Goal: Task Accomplishment & Management: Manage account settings

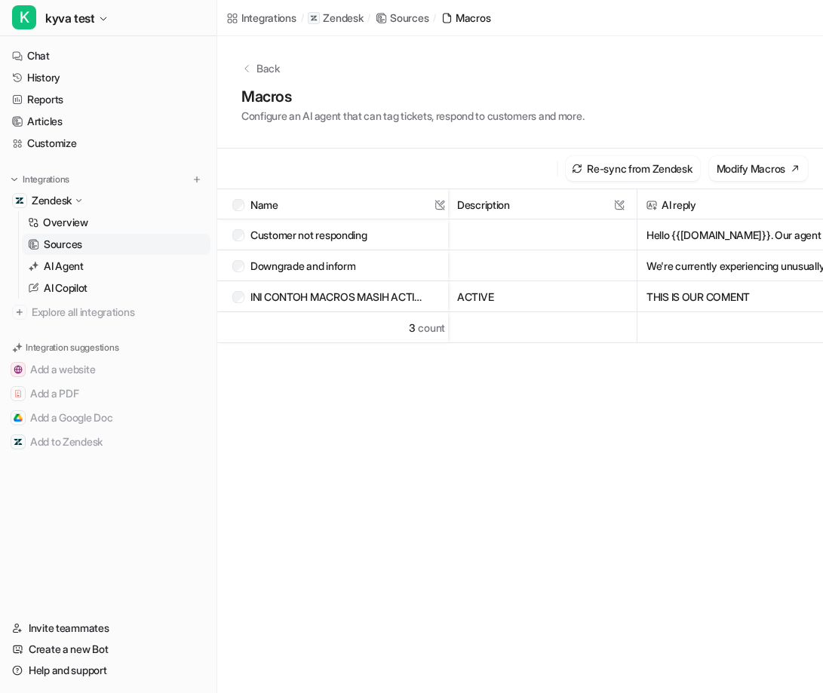
click at [249, 69] on icon at bounding box center [246, 68] width 11 height 11
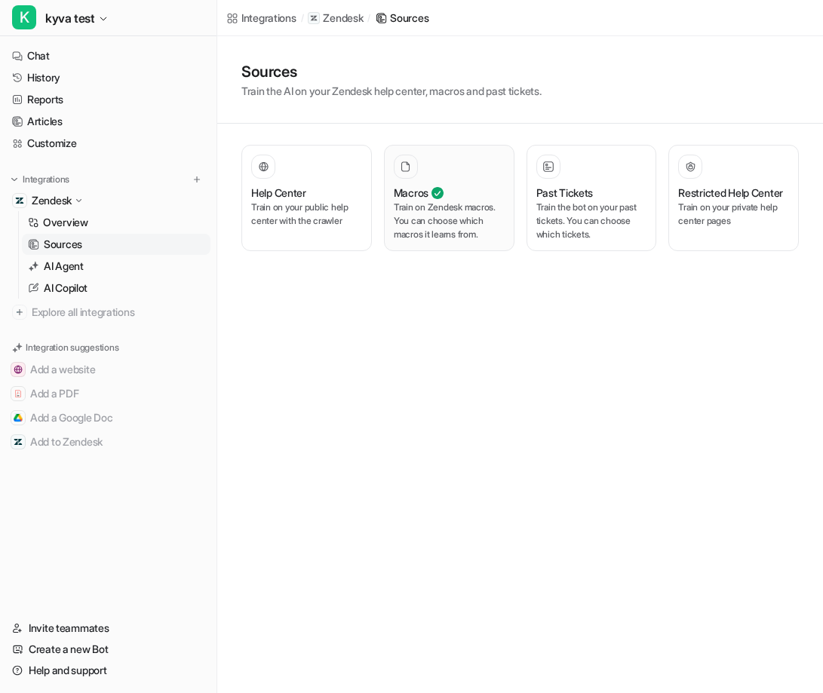
click at [440, 249] on button "Macros Train on Zendesk macros. You can choose which macros it learns from." at bounding box center [449, 198] width 130 height 106
click at [439, 209] on p "Train on Zendesk macros. You can choose which macros it learns from." at bounding box center [449, 221] width 111 height 41
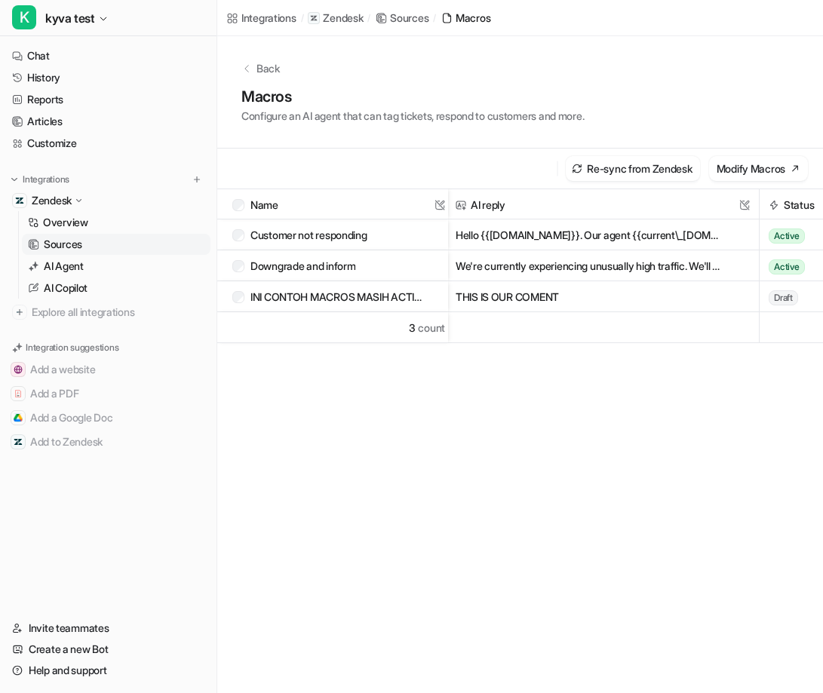
scroll to position [0, 192]
click at [791, 270] on span "Active" at bounding box center [786, 266] width 36 height 15
click at [784, 306] on span "Draft" at bounding box center [791, 298] width 29 height 15
click at [735, 338] on div at bounding box center [601, 327] width 313 height 31
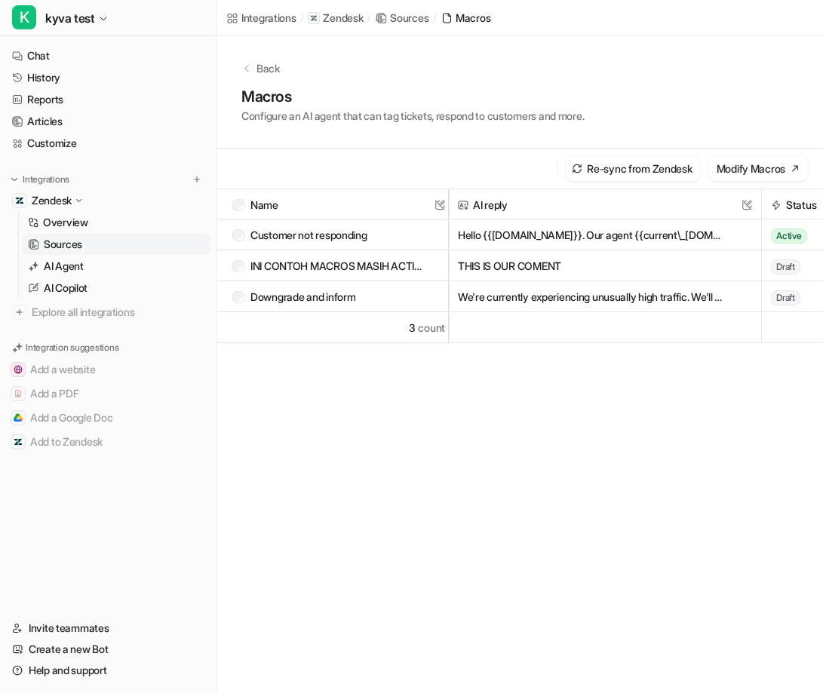
click at [246, 295] on div "Downgrade and inform" at bounding box center [329, 296] width 195 height 31
click at [601, 627] on button "Set Status to Draft" at bounding box center [606, 625] width 114 height 25
click at [438, 634] on button "Set Status to Active" at bounding box center [479, 625] width 121 height 25
